Goal: Information Seeking & Learning: Learn about a topic

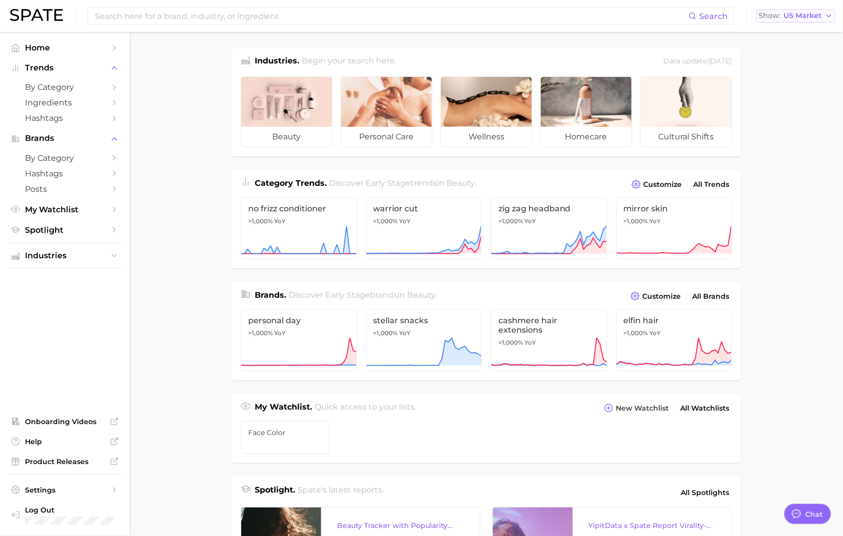
click at [820, 16] on span "US Market" at bounding box center [803, 15] width 38 height 5
click at [796, 48] on span "United Kingdom" at bounding box center [799, 50] width 77 height 8
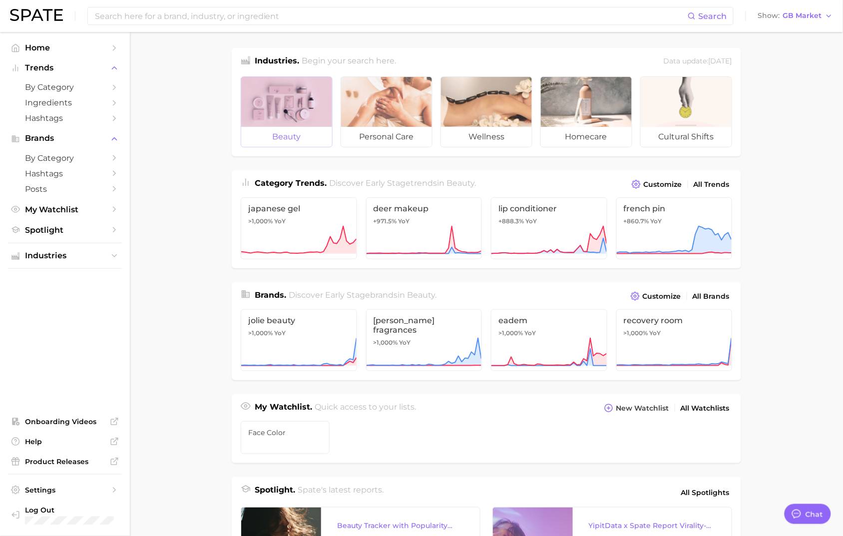
click at [257, 119] on div at bounding box center [286, 102] width 91 height 50
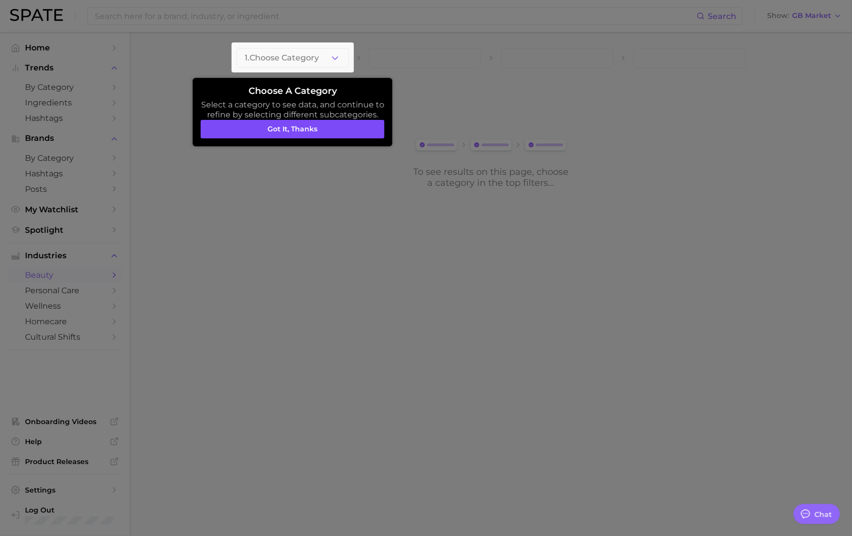
click at [313, 122] on button "Got it, thanks" at bounding box center [293, 129] width 184 height 19
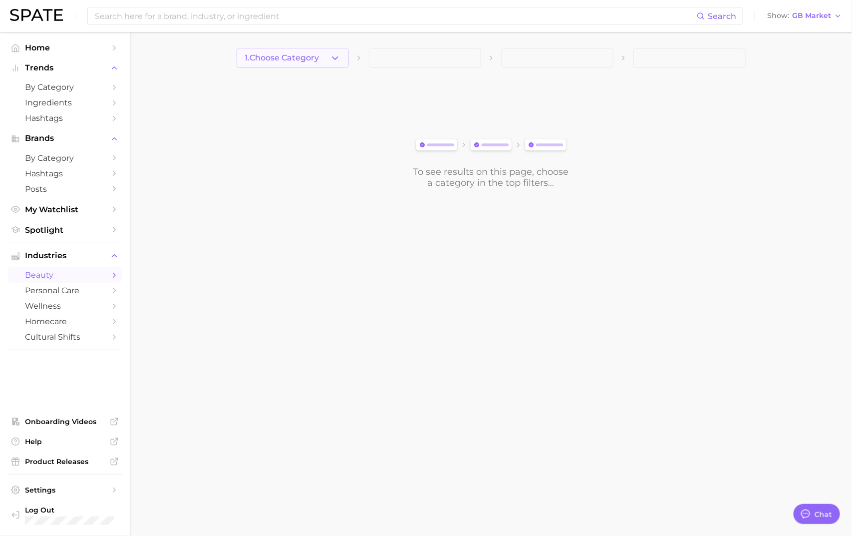
click at [319, 65] on button "1. Choose Category" at bounding box center [293, 58] width 112 height 20
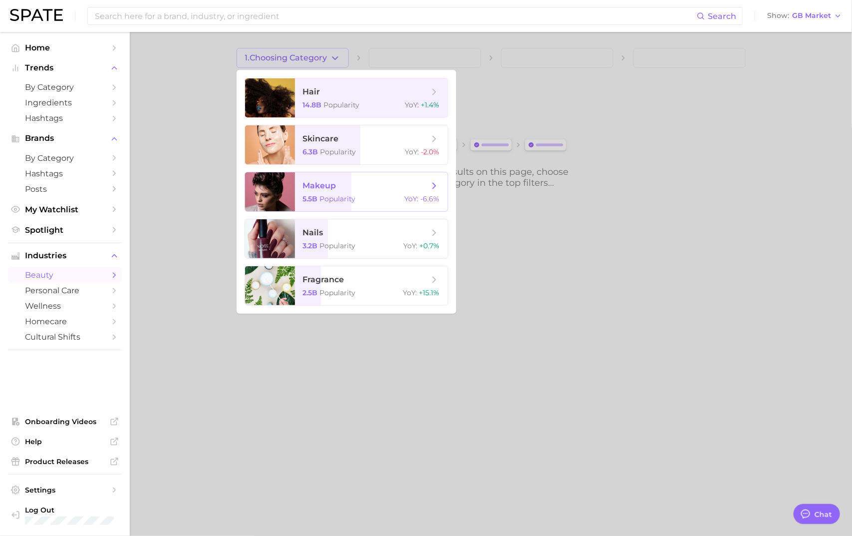
click at [346, 199] on span "Popularity" at bounding box center [338, 198] width 36 height 9
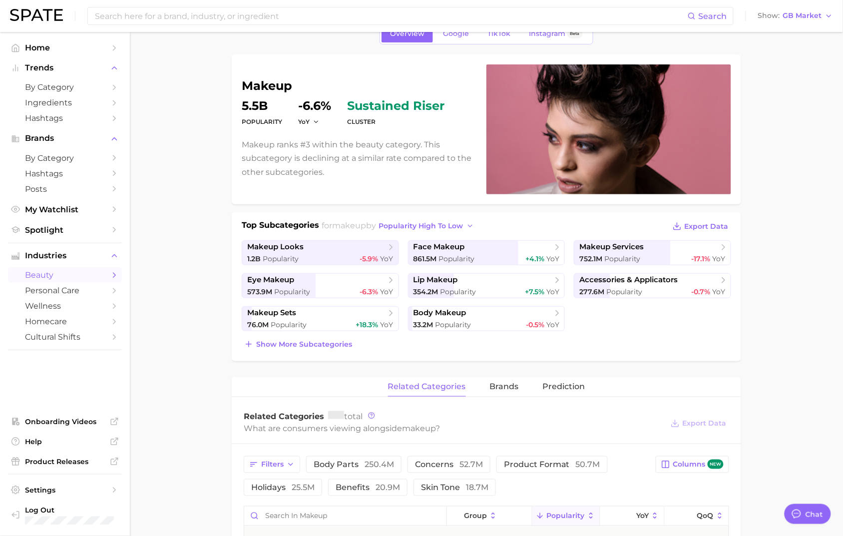
scroll to position [55, 0]
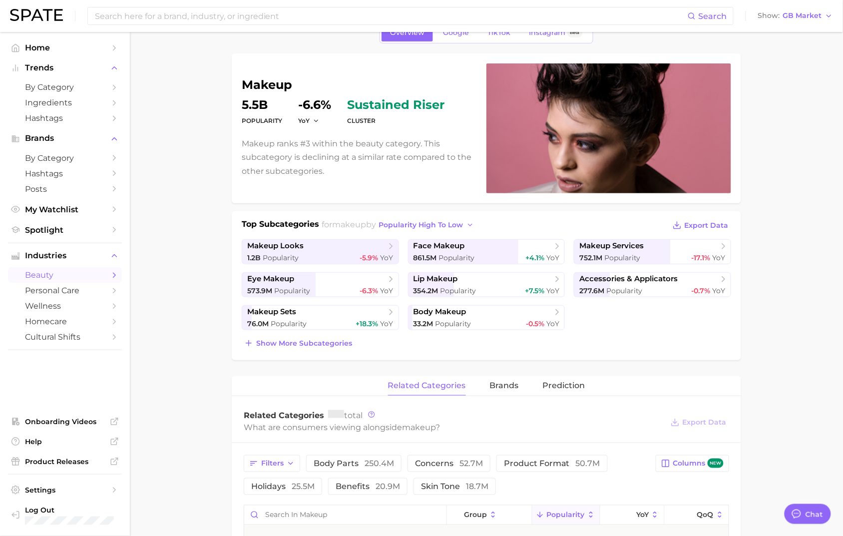
type textarea "x"
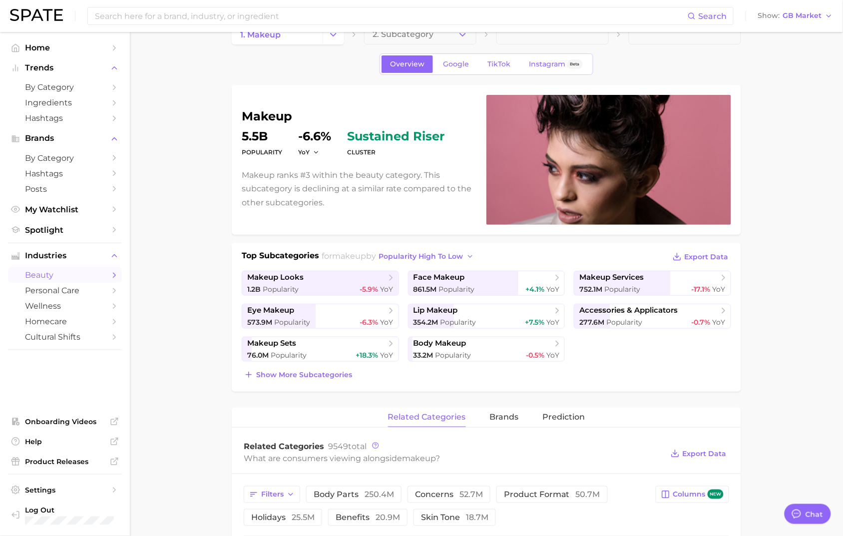
scroll to position [0, 0]
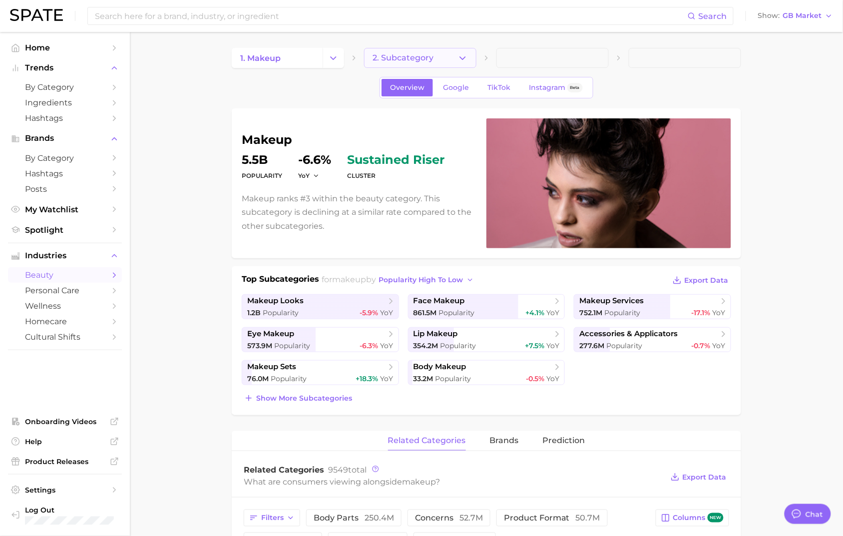
click at [392, 58] on span "2. Subcategory" at bounding box center [402, 57] width 61 height 9
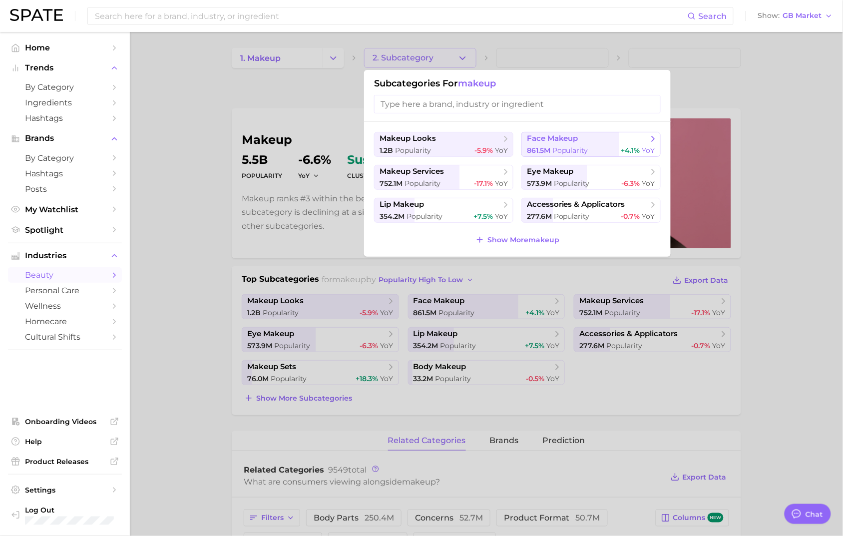
click at [579, 138] on span "face makeup" at bounding box center [587, 139] width 121 height 10
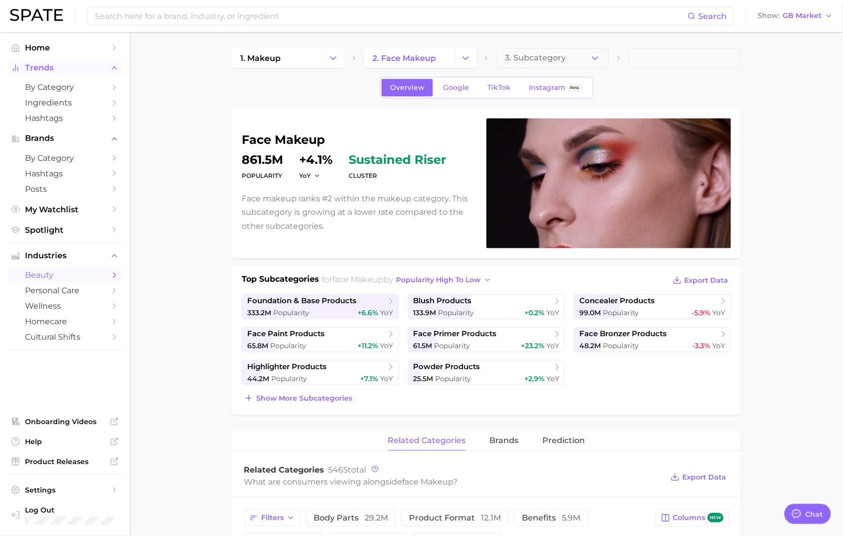
click at [64, 65] on span "Trends" at bounding box center [65, 67] width 80 height 9
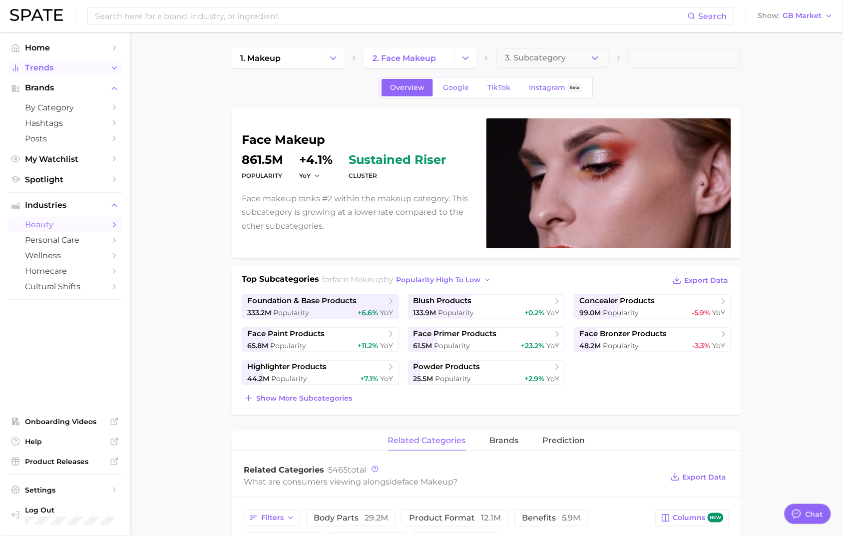
click at [64, 65] on span "Trends" at bounding box center [65, 67] width 80 height 9
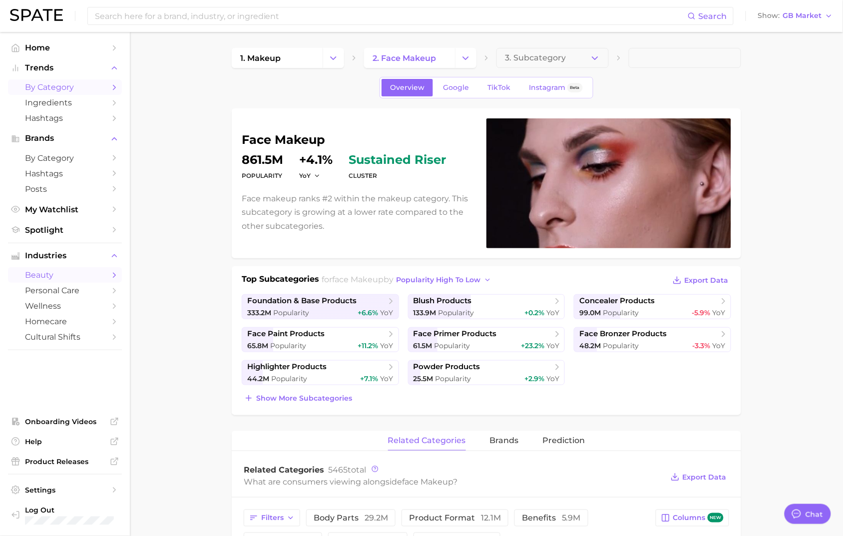
click at [50, 89] on span "by Category" at bounding box center [65, 86] width 80 height 9
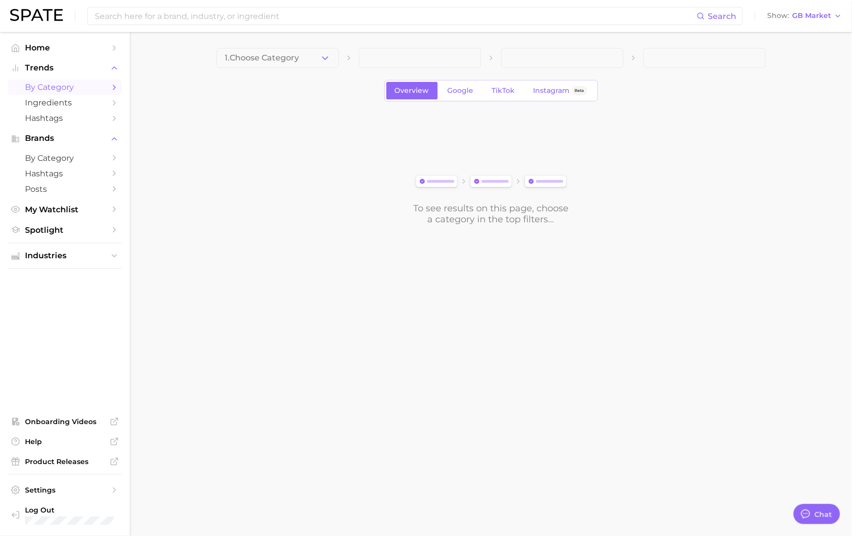
click at [293, 68] on div "1. Choose Category Overview Google TikTok Instagram Beta To see results on this…" at bounding box center [491, 136] width 549 height 177
click at [269, 60] on span "1. Choose Category" at bounding box center [262, 57] width 74 height 9
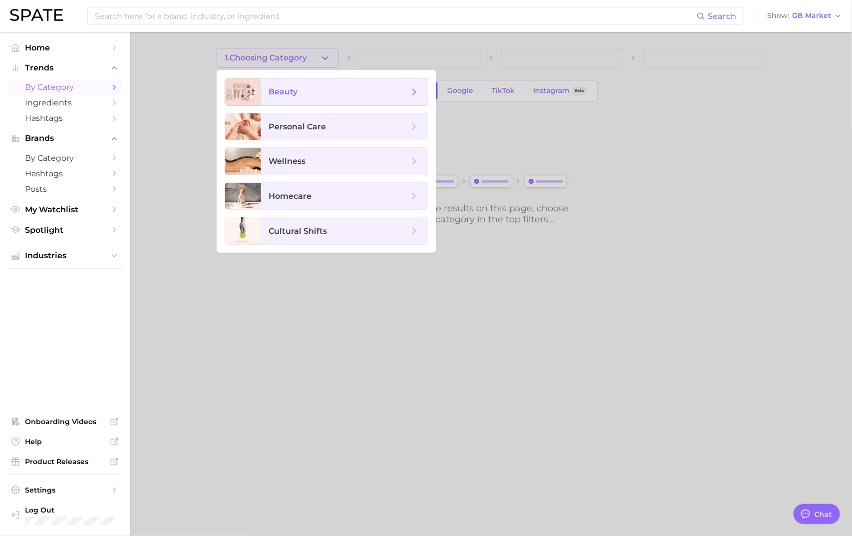
click at [286, 94] on span "beauty" at bounding box center [283, 91] width 29 height 9
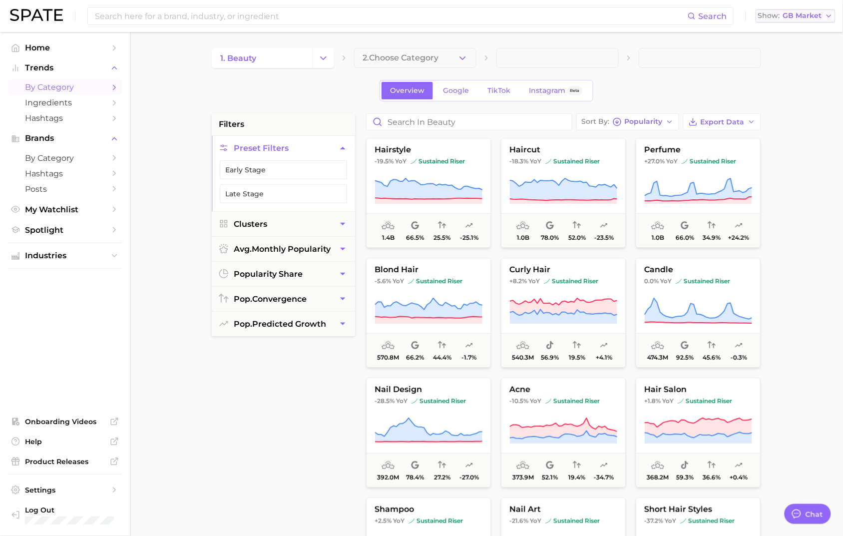
click at [810, 16] on span "GB Market" at bounding box center [802, 15] width 39 height 5
click at [808, 50] on span "United Kingdom" at bounding box center [798, 50] width 77 height 8
click at [804, 18] on span "GB Market" at bounding box center [802, 15] width 39 height 5
click at [812, 46] on span "United Kingdom" at bounding box center [798, 50] width 77 height 8
click at [809, 110] on main "1. beauty 2. Choose Category Overview Google TikTok Instagram Beta filters Pres…" at bounding box center [486, 410] width 713 height 757
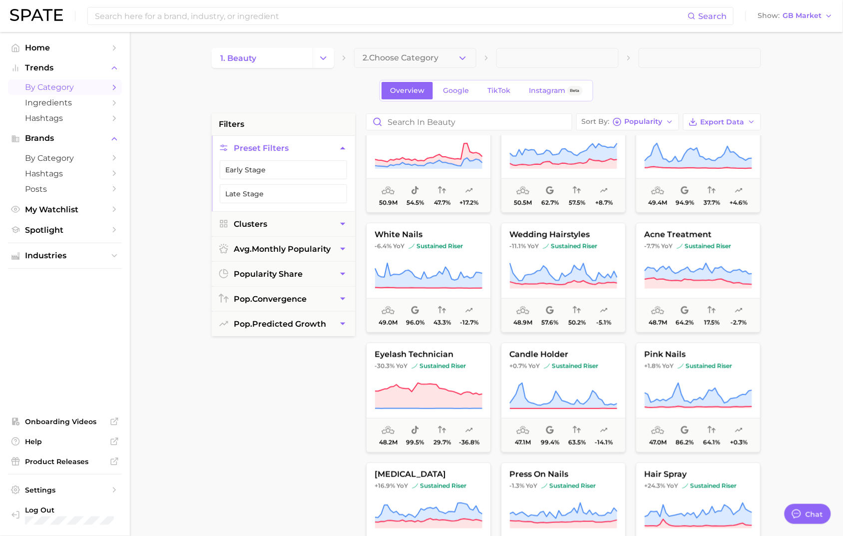
scroll to position [4708, 0]
